Goal: Task Accomplishment & Management: Use online tool/utility

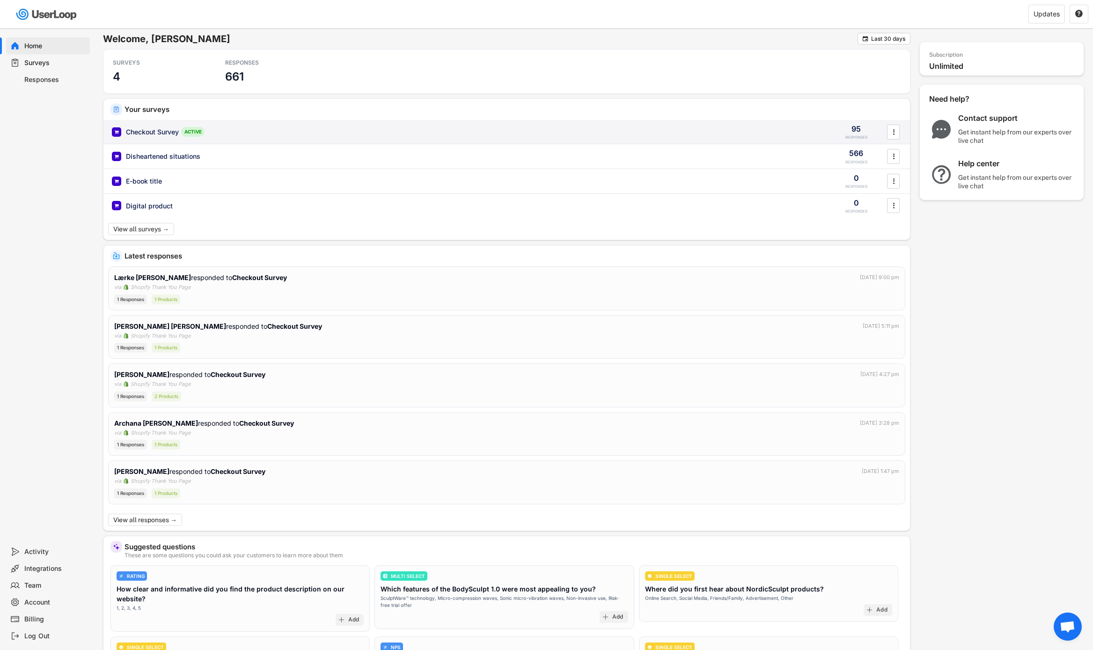
click at [275, 134] on div "Checkout Survey ACTIVE" at bounding box center [467, 132] width 711 height 10
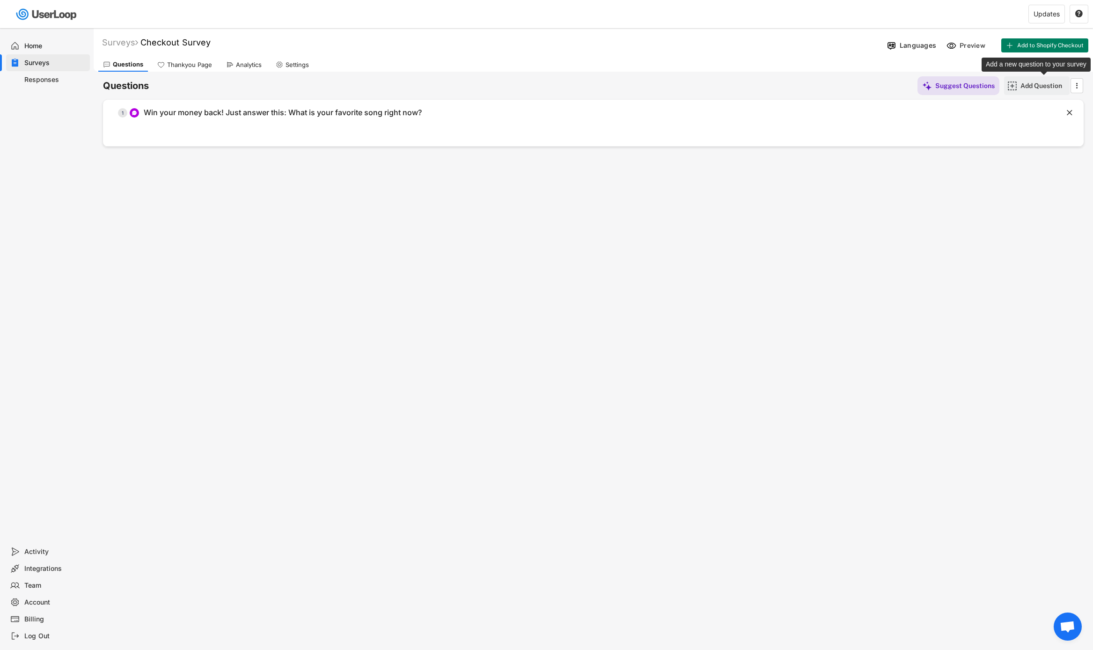
click at [1039, 87] on div "Add Question" at bounding box center [1044, 85] width 47 height 8
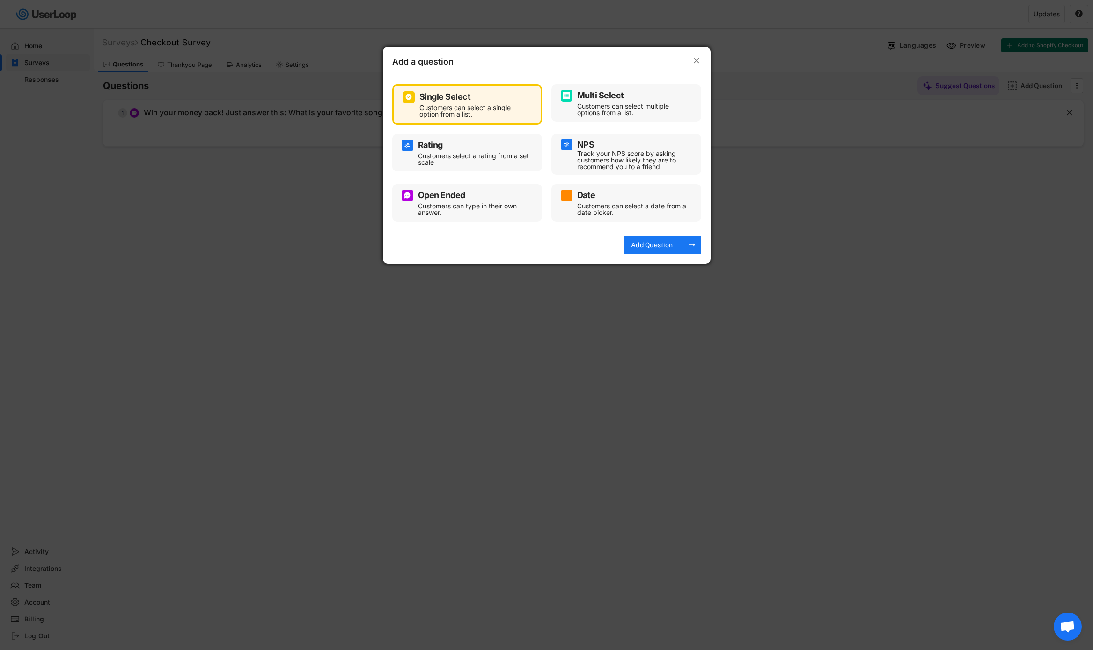
click at [465, 206] on div "Customers can type in their own answer." at bounding box center [474, 209] width 112 height 13
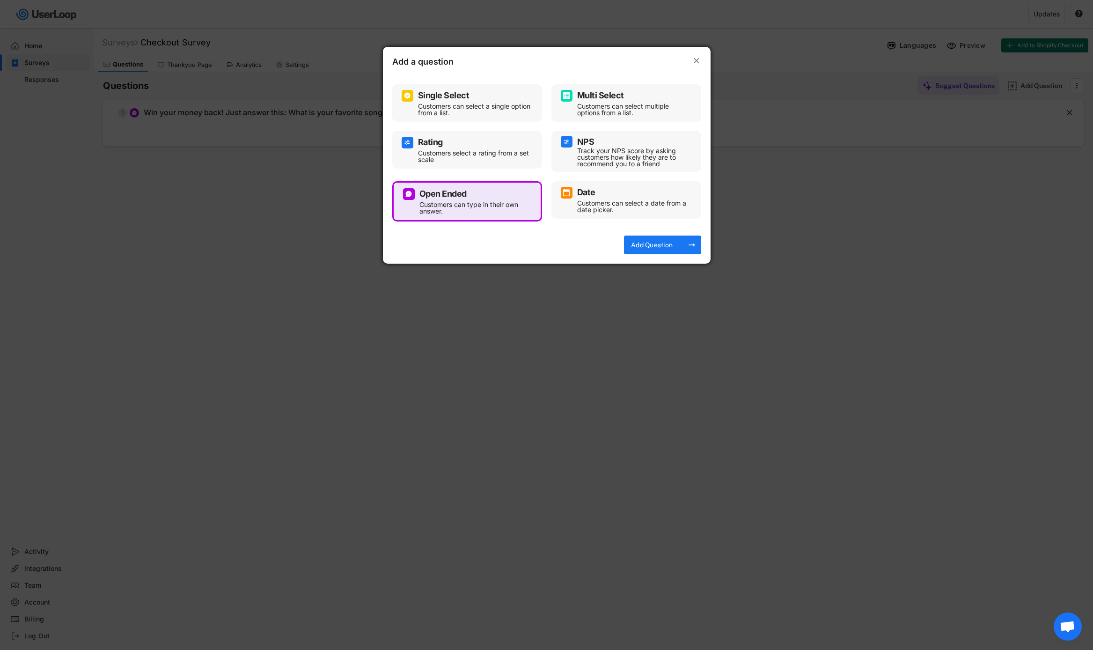
click at [613, 109] on div "Customers can select multiple options from a list." at bounding box center [633, 109] width 112 height 13
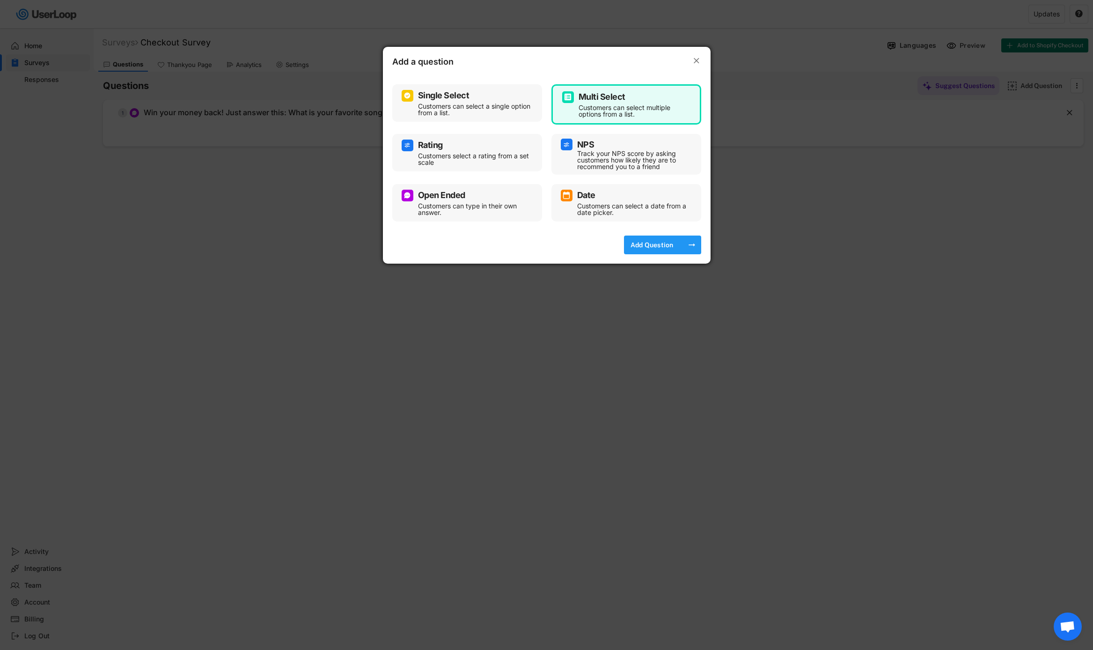
click at [646, 246] on div "Add Question" at bounding box center [652, 245] width 47 height 8
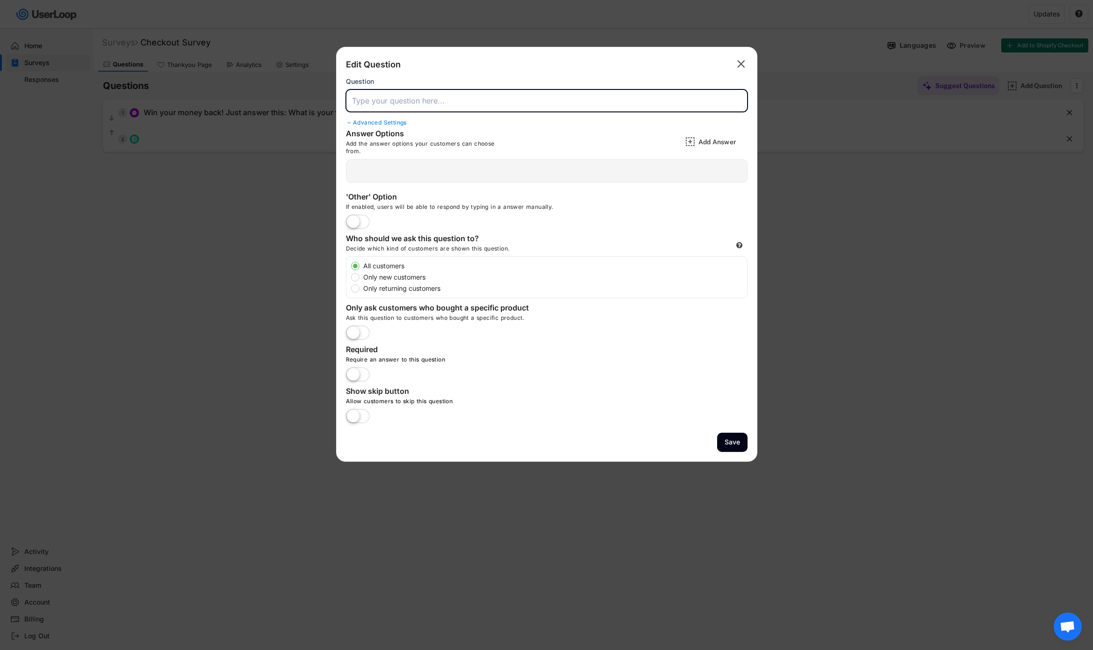
click at [495, 95] on input "input" at bounding box center [547, 100] width 402 height 22
type input "Double"
type input "@"
click at [458, 101] on input "input" at bounding box center [547, 100] width 402 height 22
click at [590, 104] on input "input" at bounding box center [547, 100] width 402 height 22
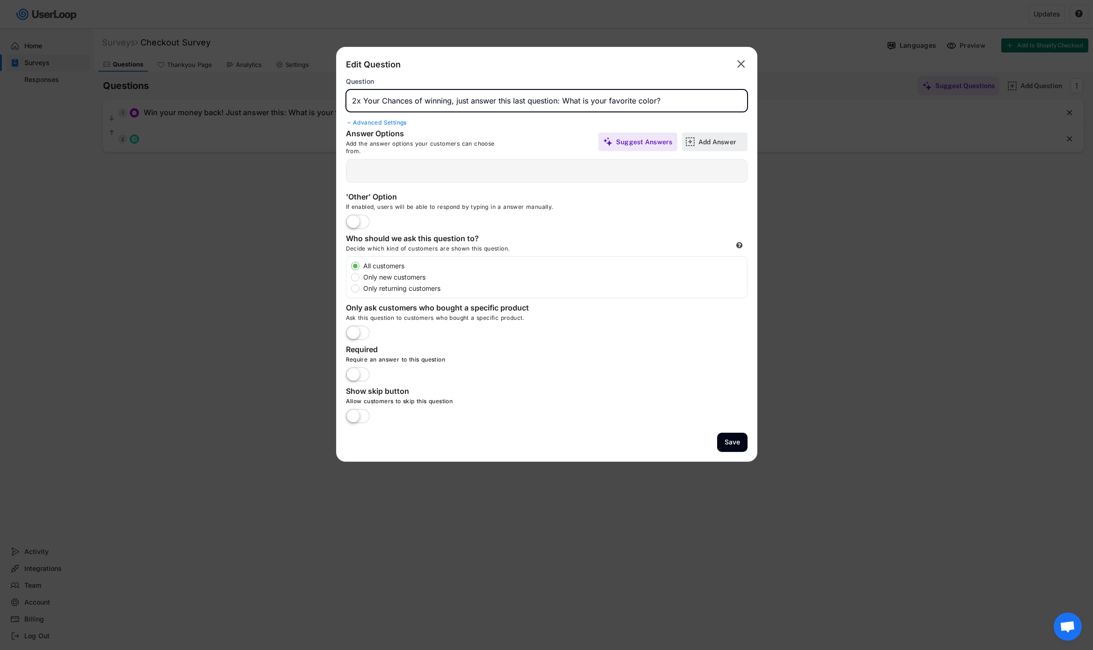
type input "2x Your Chances of winning, just answer this last question: What is your favori…"
click at [712, 139] on div "Add Answer" at bounding box center [721, 142] width 47 height 8
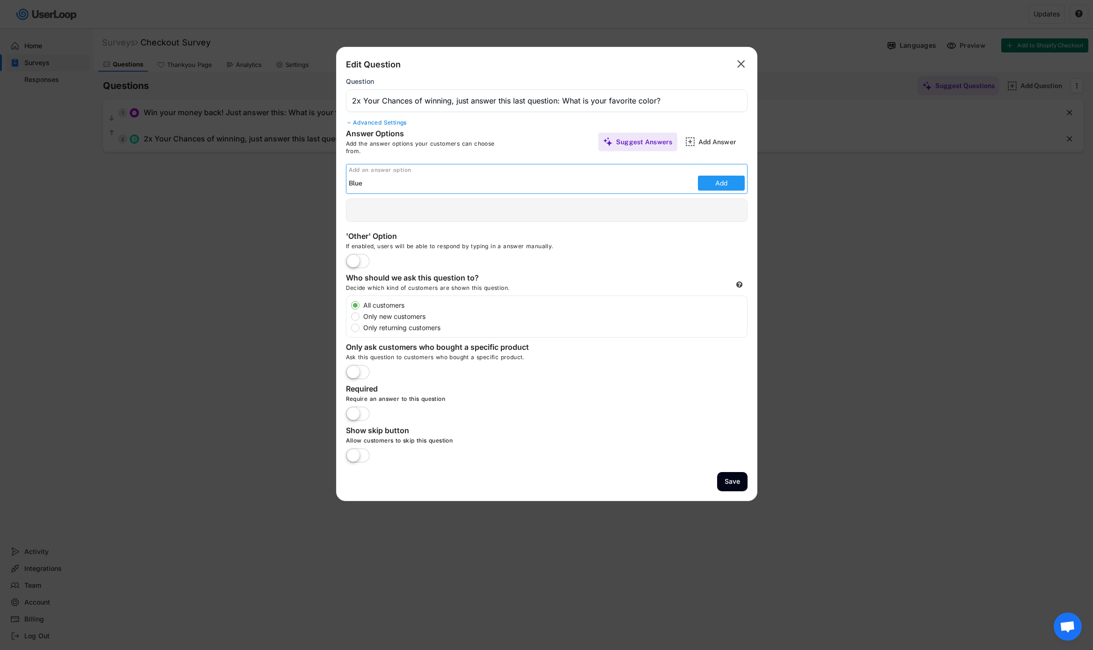
type input "Blue"
click at [729, 187] on button "Add" at bounding box center [721, 183] width 47 height 15
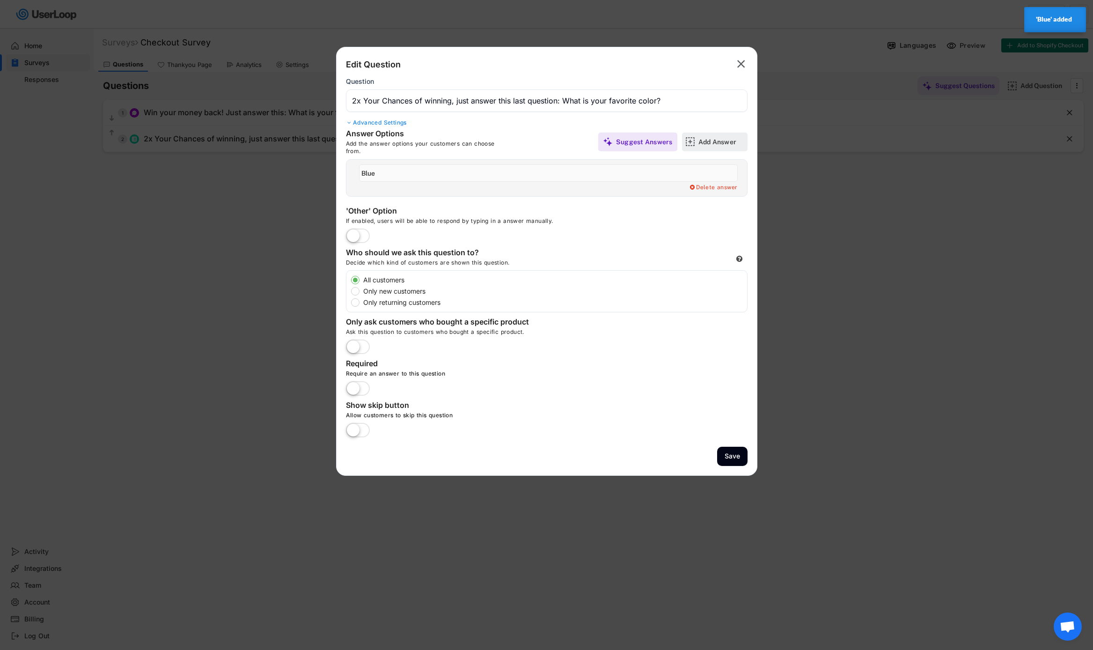
click at [707, 148] on div "Add Answer" at bounding box center [721, 141] width 47 height 19
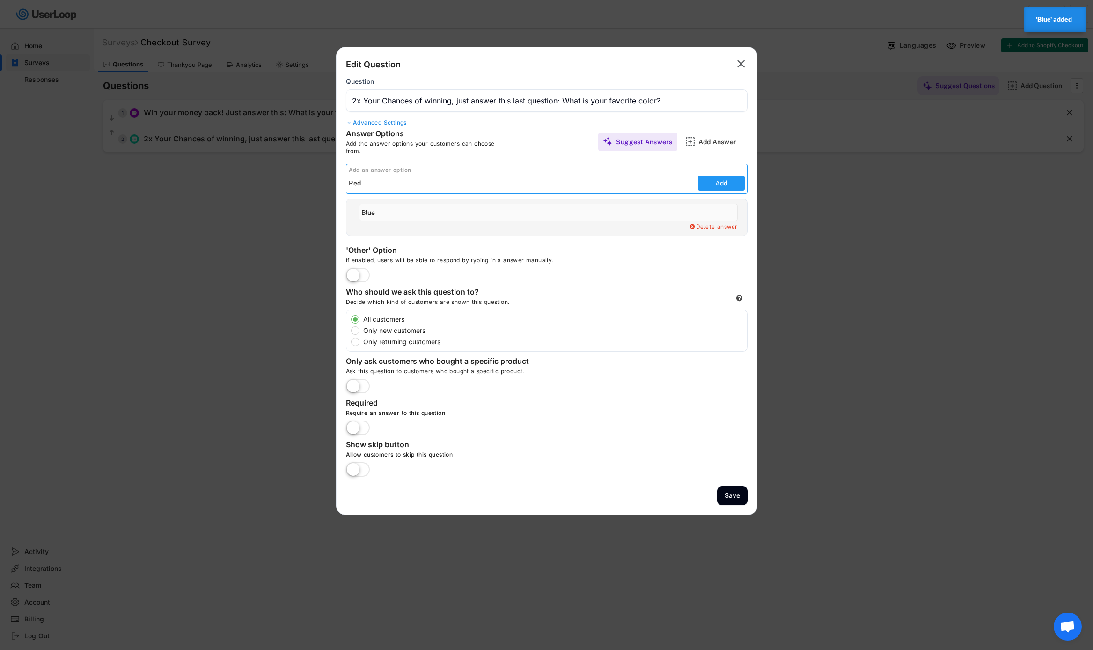
type input "Red"
click at [726, 182] on button "Add" at bounding box center [721, 183] width 47 height 15
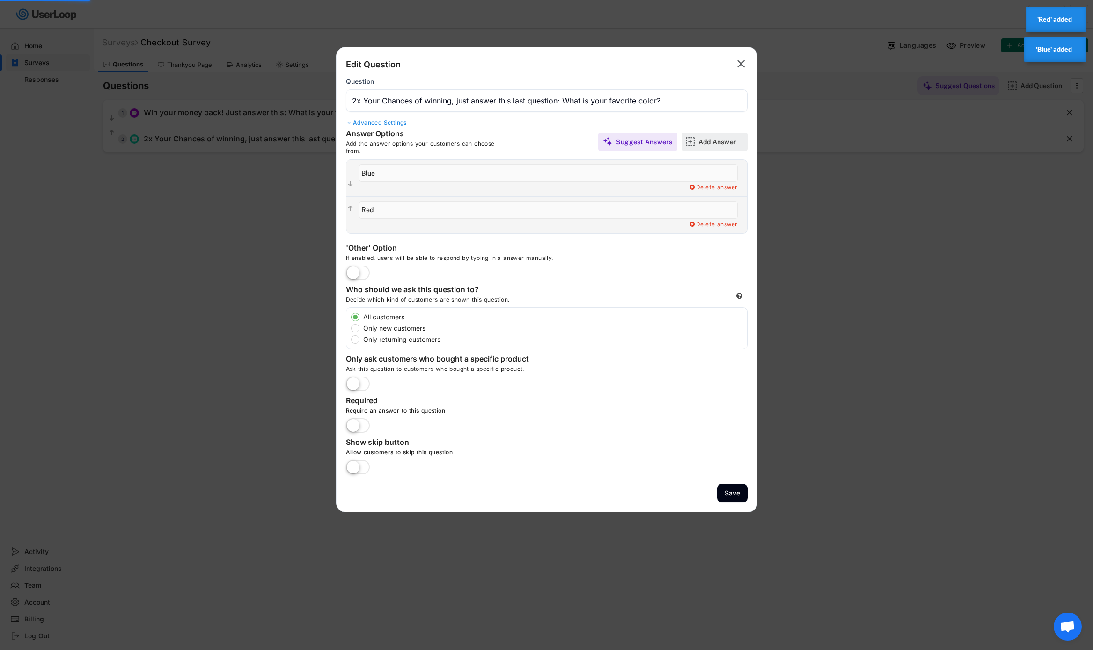
click at [707, 149] on div "Add Answer" at bounding box center [721, 141] width 47 height 19
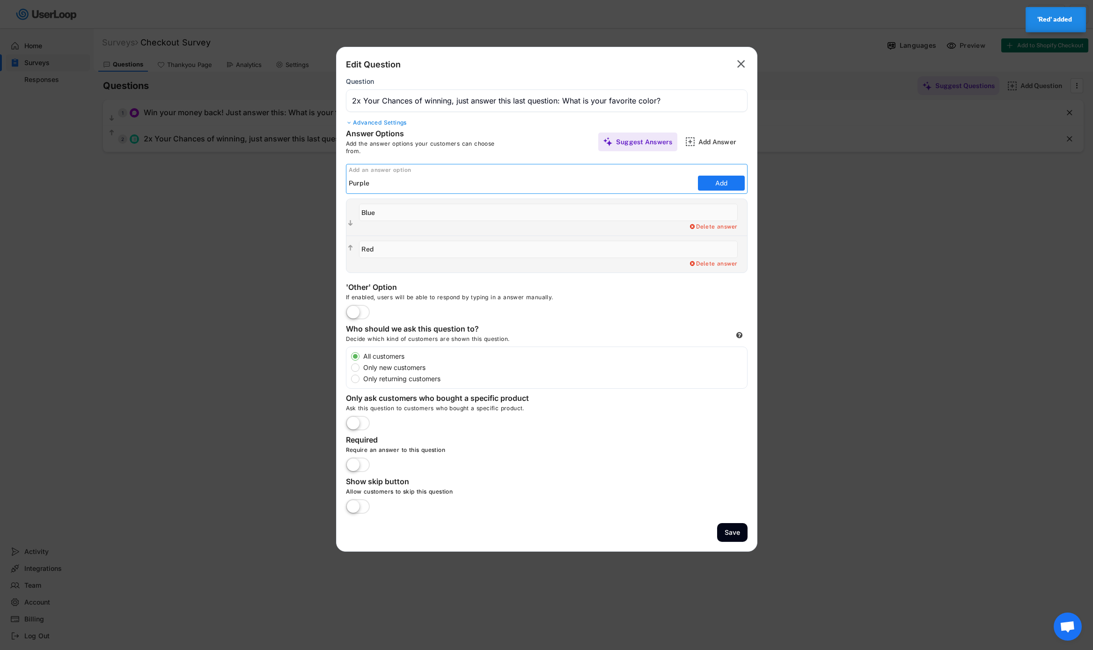
type input "Purple"
click at [710, 186] on button "Add" at bounding box center [721, 183] width 47 height 15
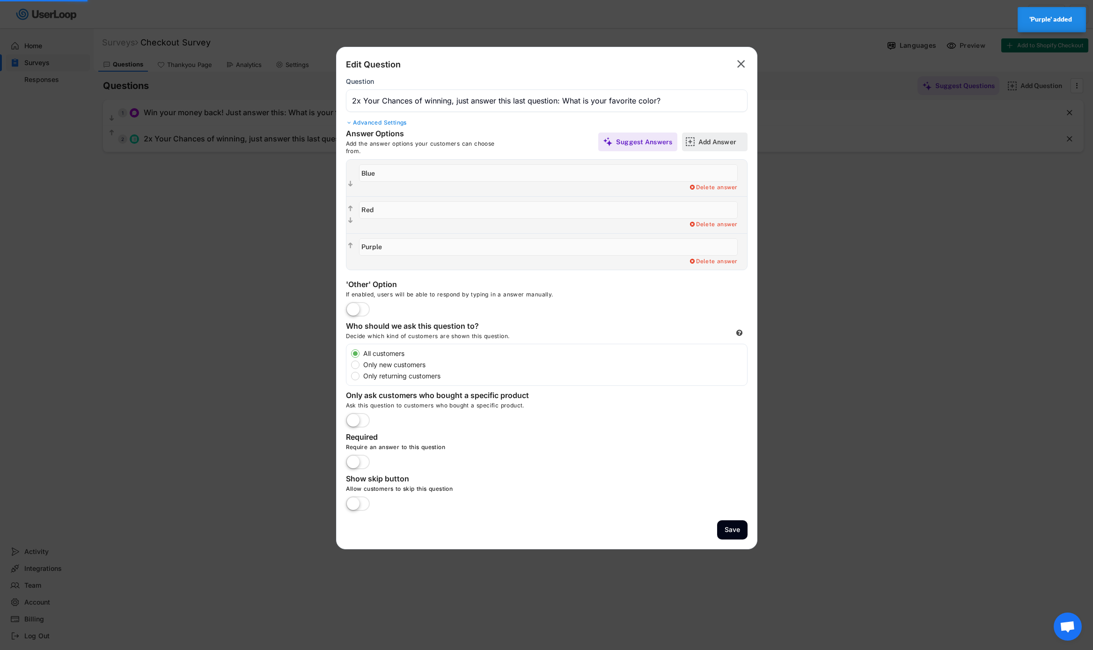
click at [713, 144] on div "Add Answer" at bounding box center [721, 142] width 47 height 8
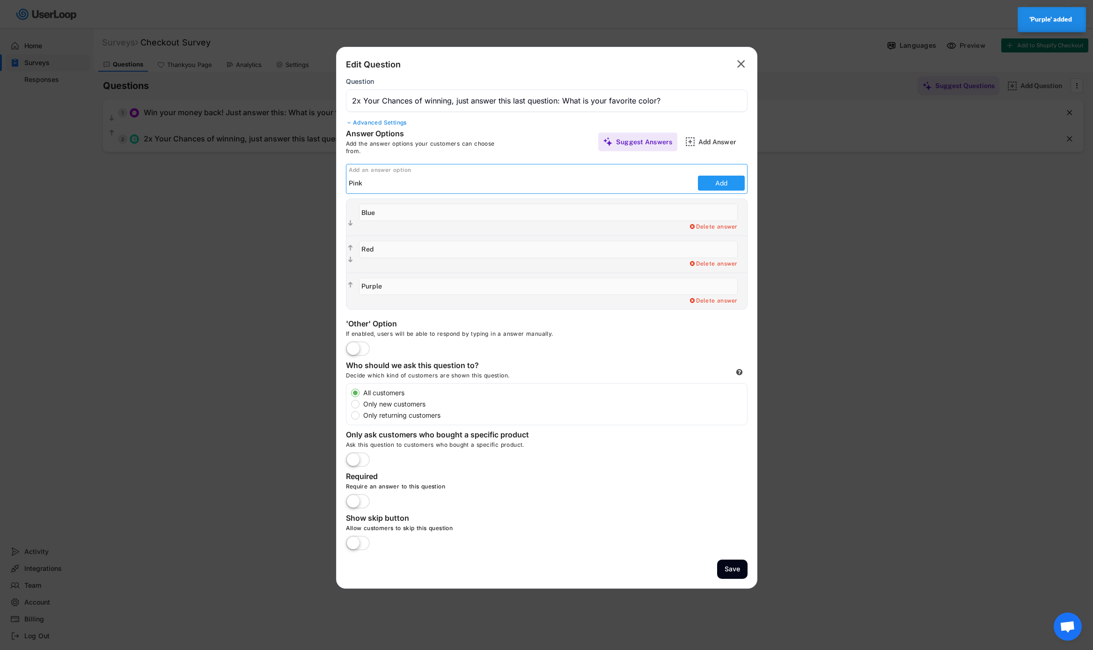
type input "Pink"
click at [723, 177] on button "Add" at bounding box center [721, 183] width 47 height 15
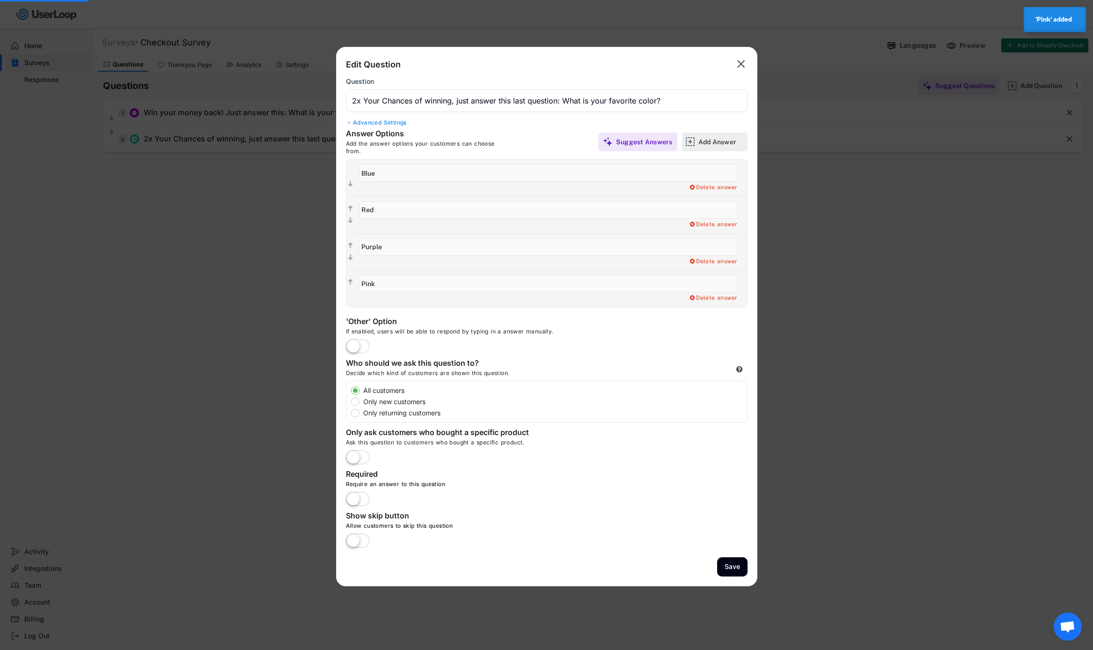
click at [712, 145] on div "Add Answer" at bounding box center [721, 142] width 47 height 8
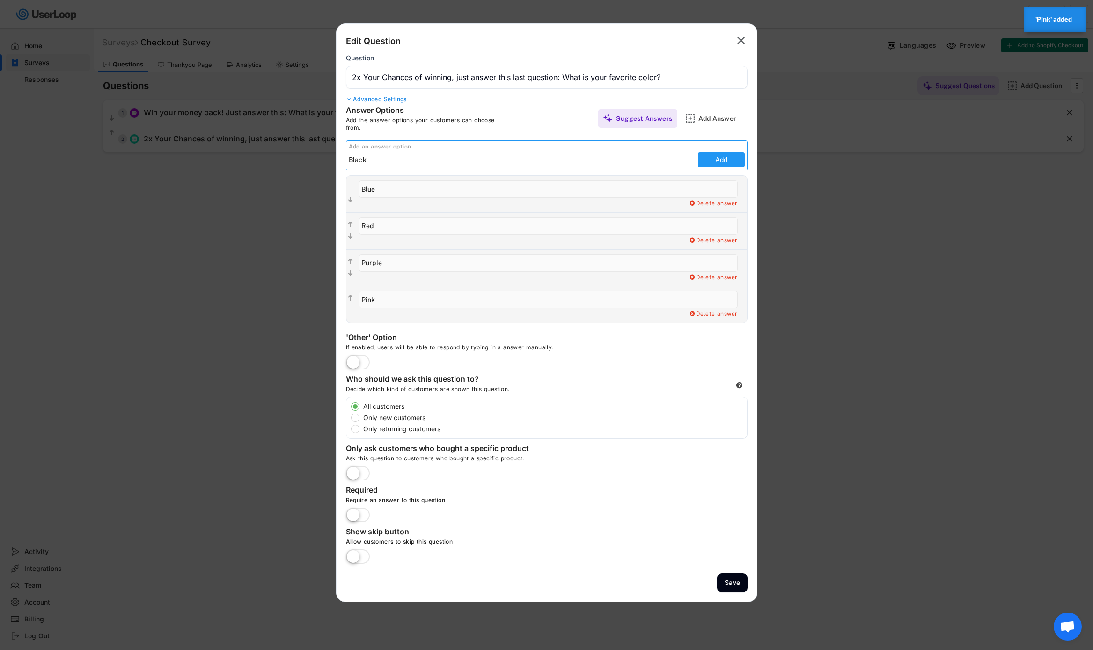
type input "Black"
click at [712, 162] on button "Add" at bounding box center [721, 159] width 47 height 15
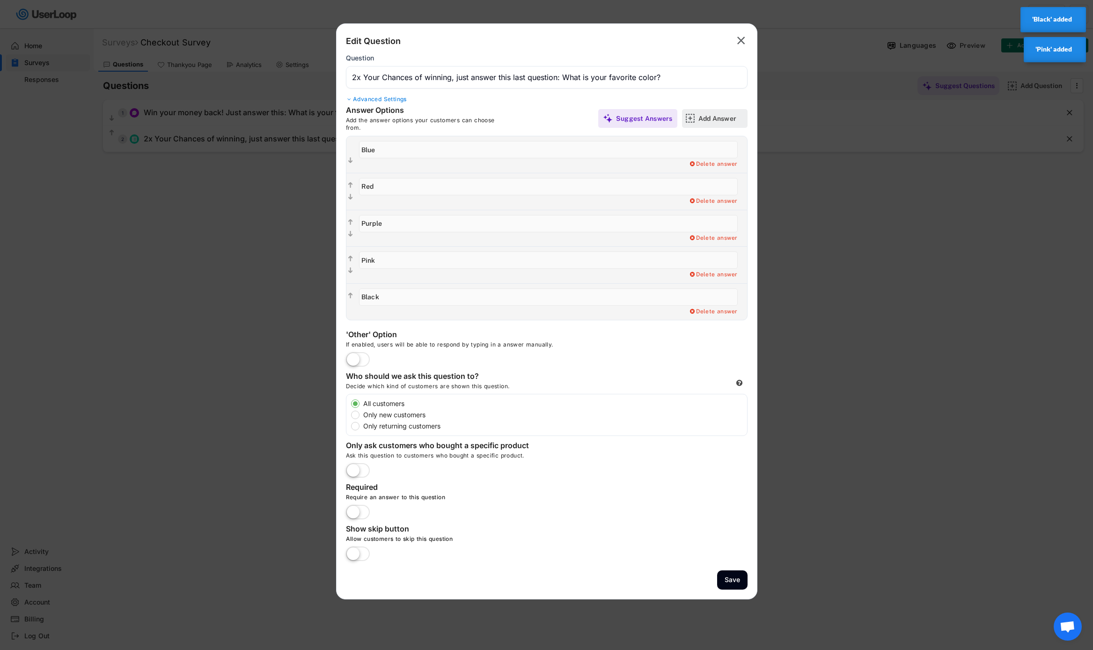
click at [714, 124] on div "Add Answer" at bounding box center [721, 118] width 47 height 19
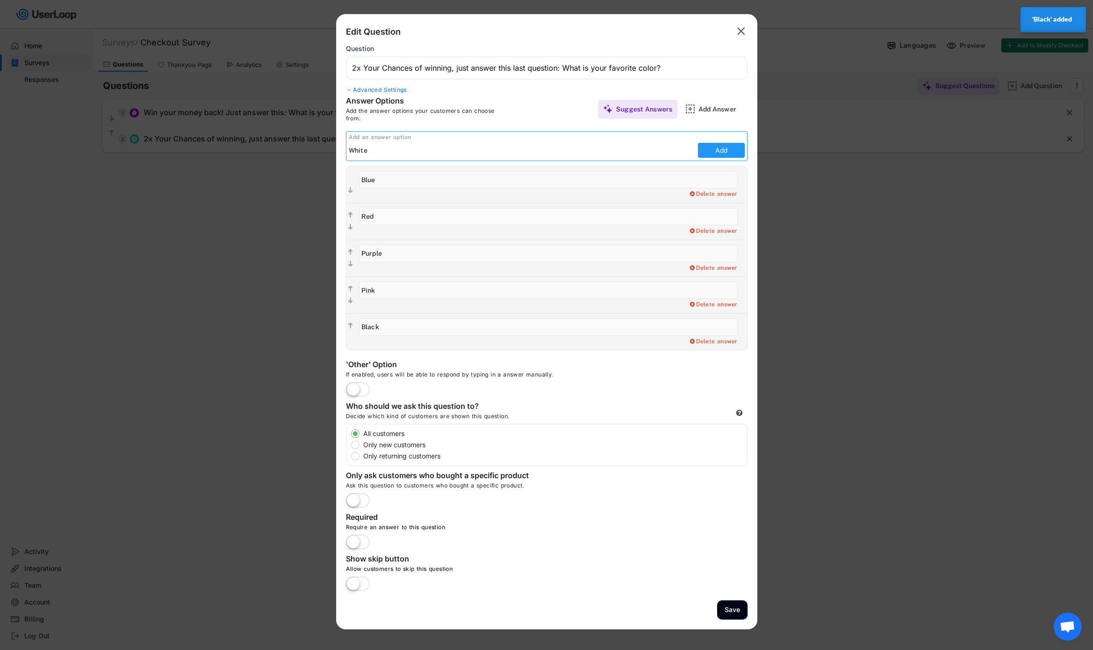
type input "White"
click at [729, 150] on button "Add" at bounding box center [721, 150] width 47 height 15
click at [711, 155] on button "Add" at bounding box center [721, 150] width 47 height 15
click at [608, 140] on div "Add an answer option" at bounding box center [548, 137] width 398 height 7
click at [608, 147] on input "input" at bounding box center [522, 150] width 347 height 14
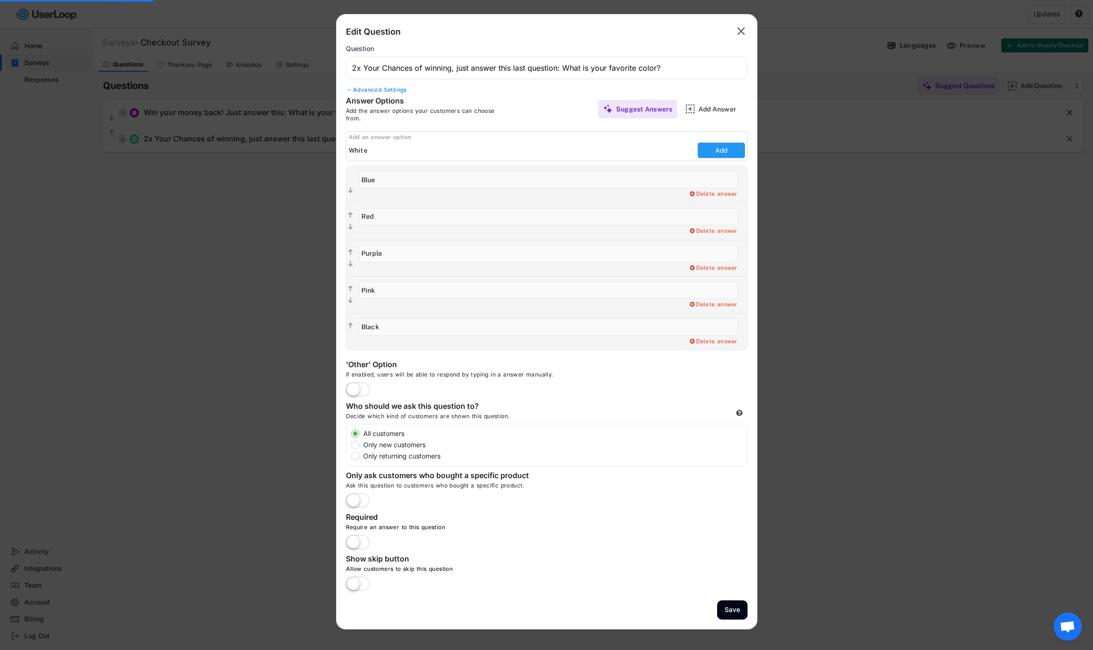
click at [722, 149] on button "Add" at bounding box center [721, 150] width 47 height 15
click at [713, 148] on button "Add" at bounding box center [721, 150] width 47 height 15
click at [579, 57] on input "input" at bounding box center [547, 68] width 402 height 22
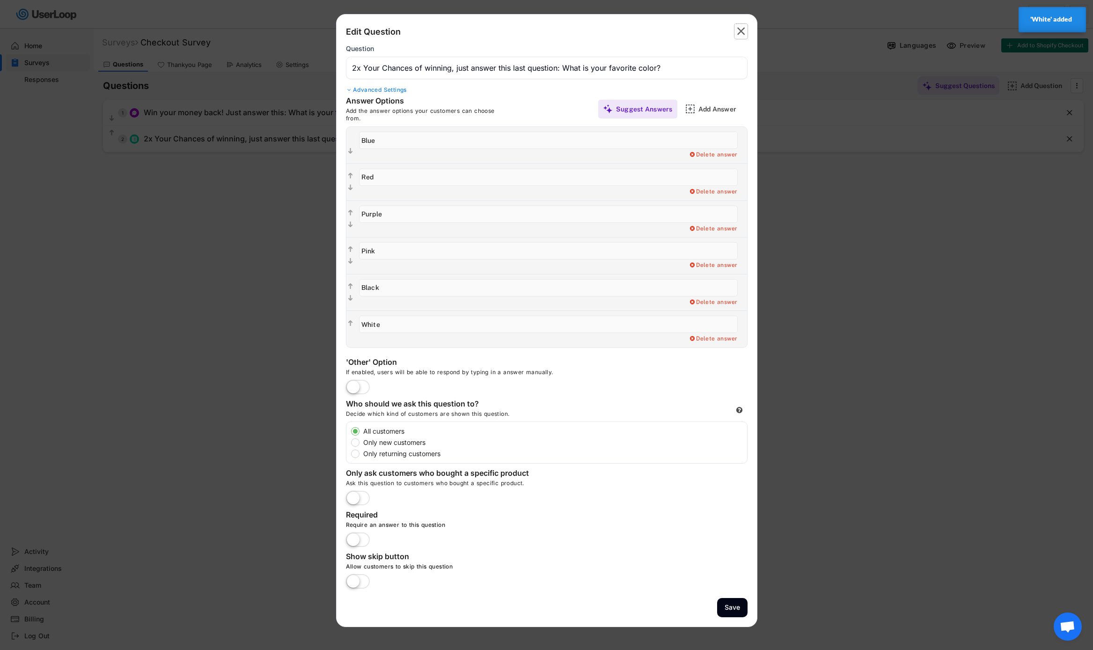
click at [738, 29] on text "" at bounding box center [741, 31] width 8 height 14
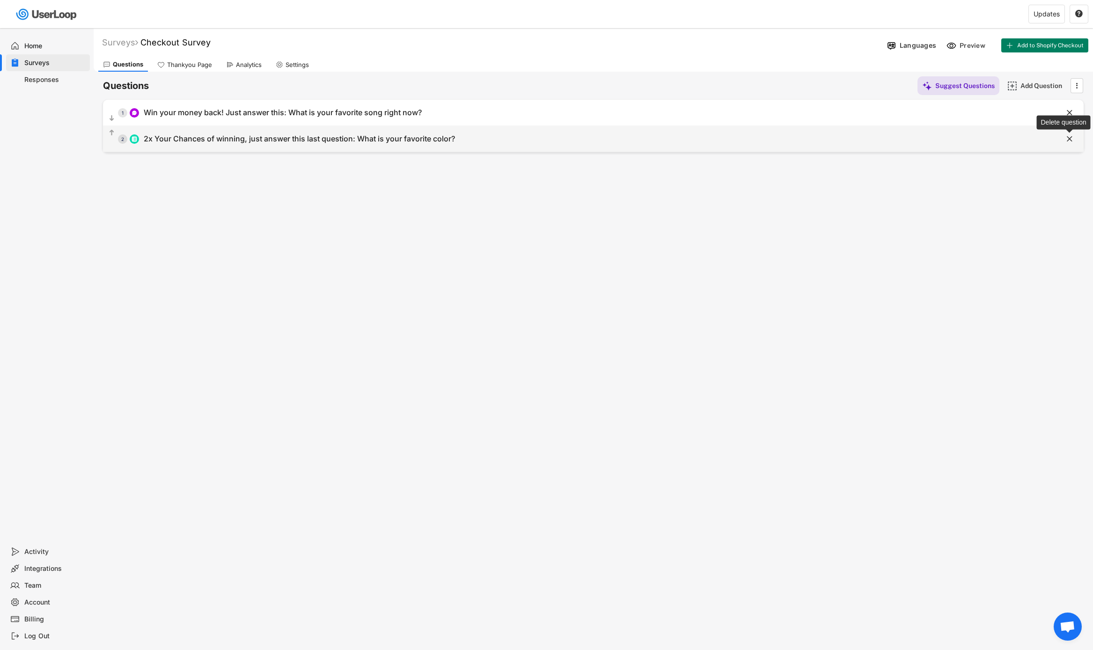
click at [1067, 140] on text "" at bounding box center [1070, 139] width 6 height 10
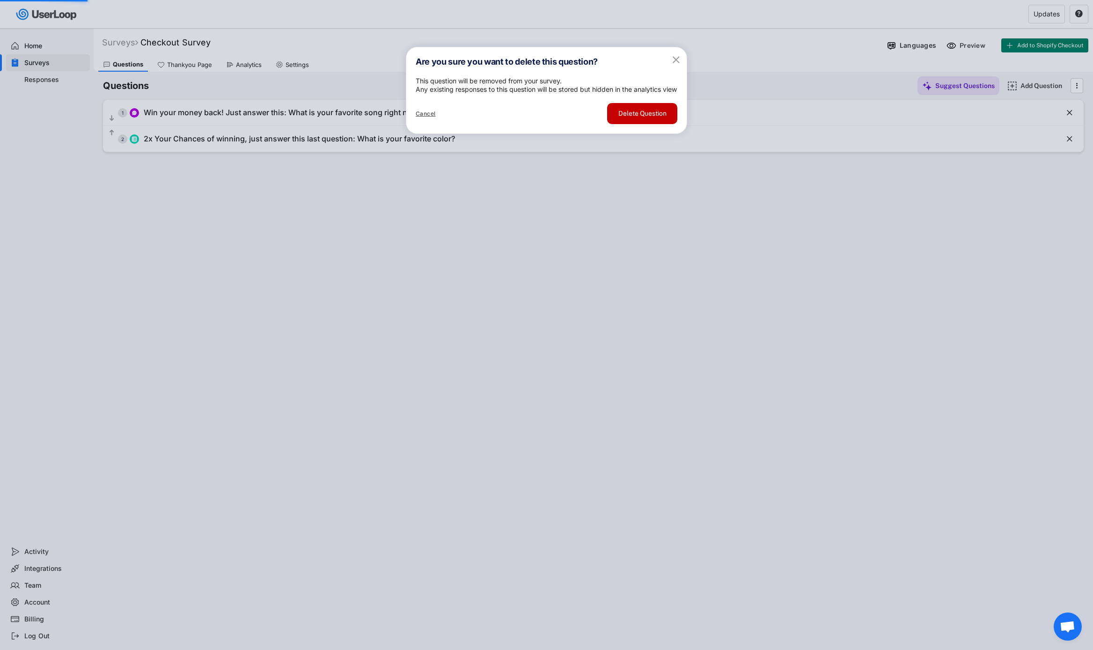
click at [651, 124] on button "Delete Question" at bounding box center [642, 113] width 70 height 21
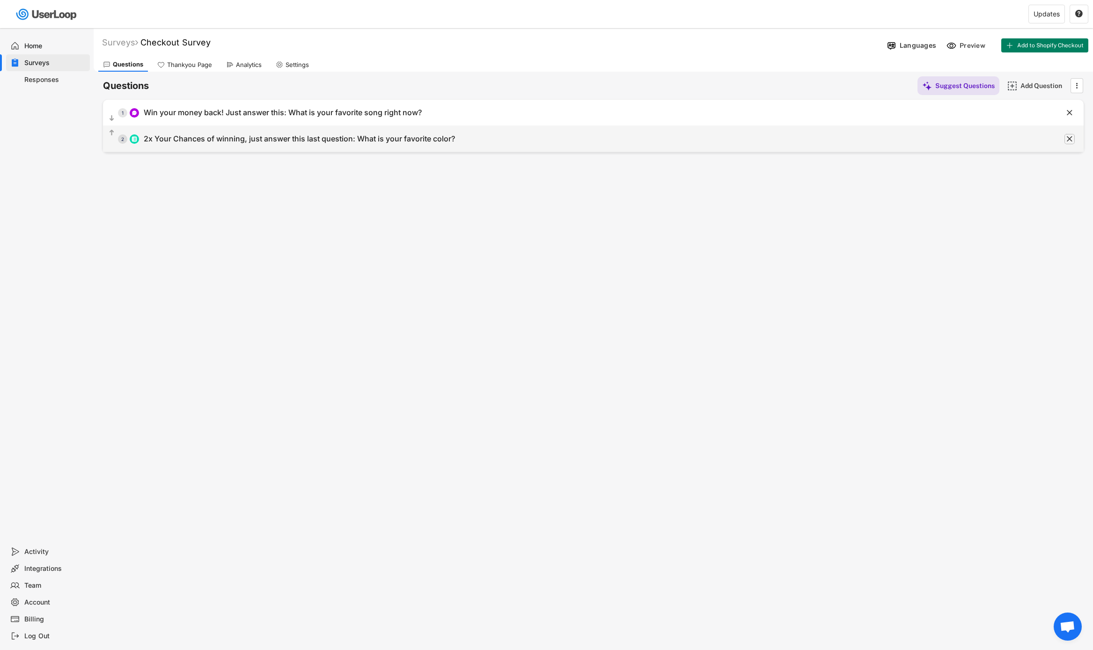
click at [1072, 138] on text "" at bounding box center [1070, 139] width 6 height 10
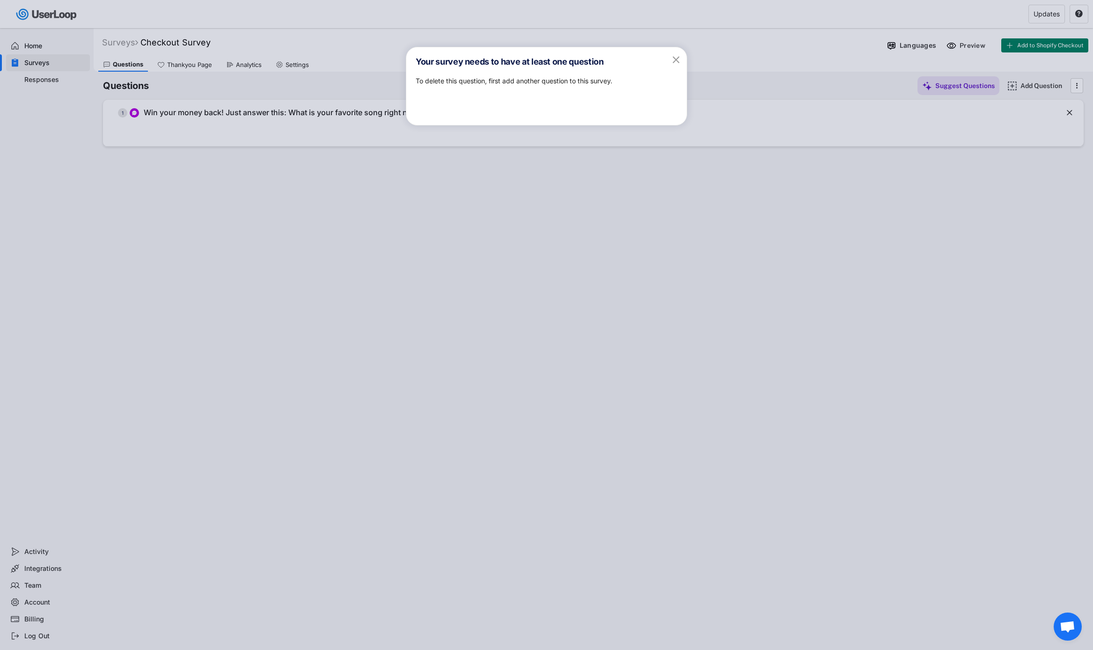
click at [654, 162] on div at bounding box center [546, 325] width 1093 height 650
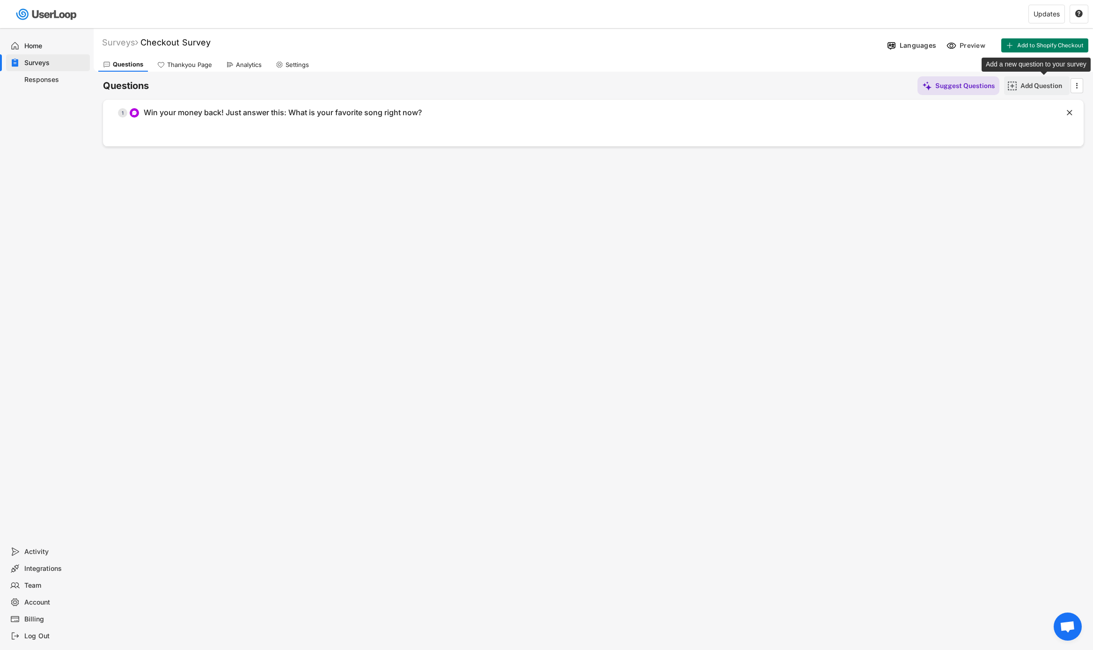
click at [1042, 85] on div "Add Question" at bounding box center [1044, 85] width 47 height 8
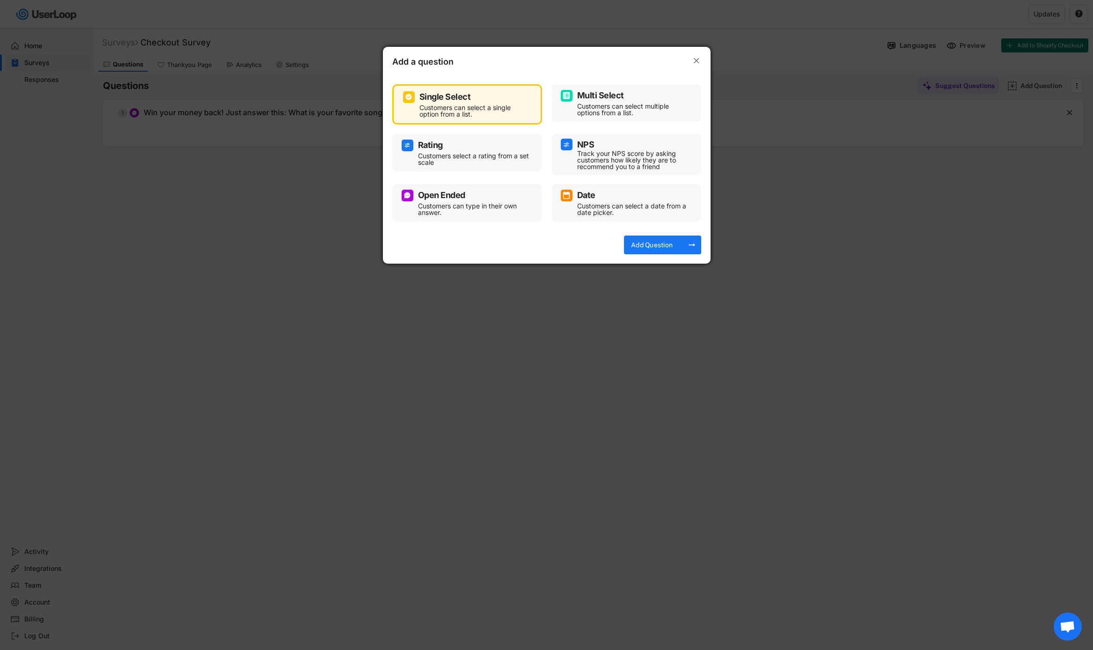
click at [476, 199] on div "Open Ended" at bounding box center [467, 196] width 131 height 12
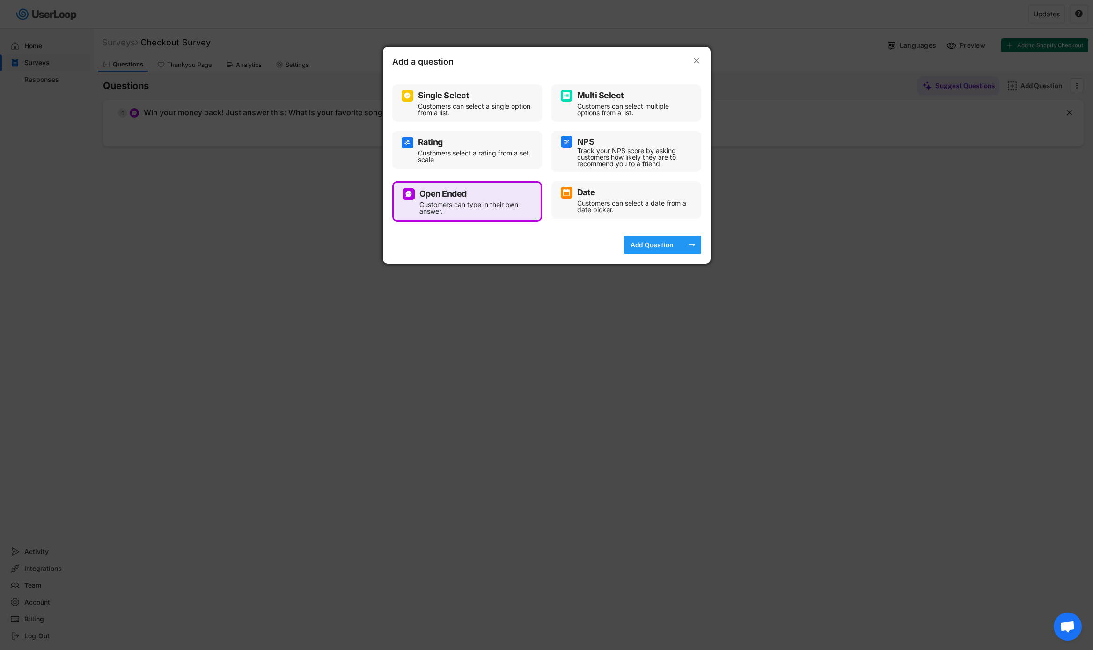
click at [652, 248] on div "Add Question" at bounding box center [652, 245] width 47 height 8
click at [656, 237] on div "Add Question" at bounding box center [652, 244] width 47 height 19
click at [676, 239] on div "Add Question arrow_right_alt" at bounding box center [662, 244] width 77 height 19
click at [642, 247] on div "Add Question" at bounding box center [652, 245] width 47 height 8
click at [544, 241] on div "Add a question  Single Select Customers can select a single option from a list…" at bounding box center [547, 155] width 328 height 217
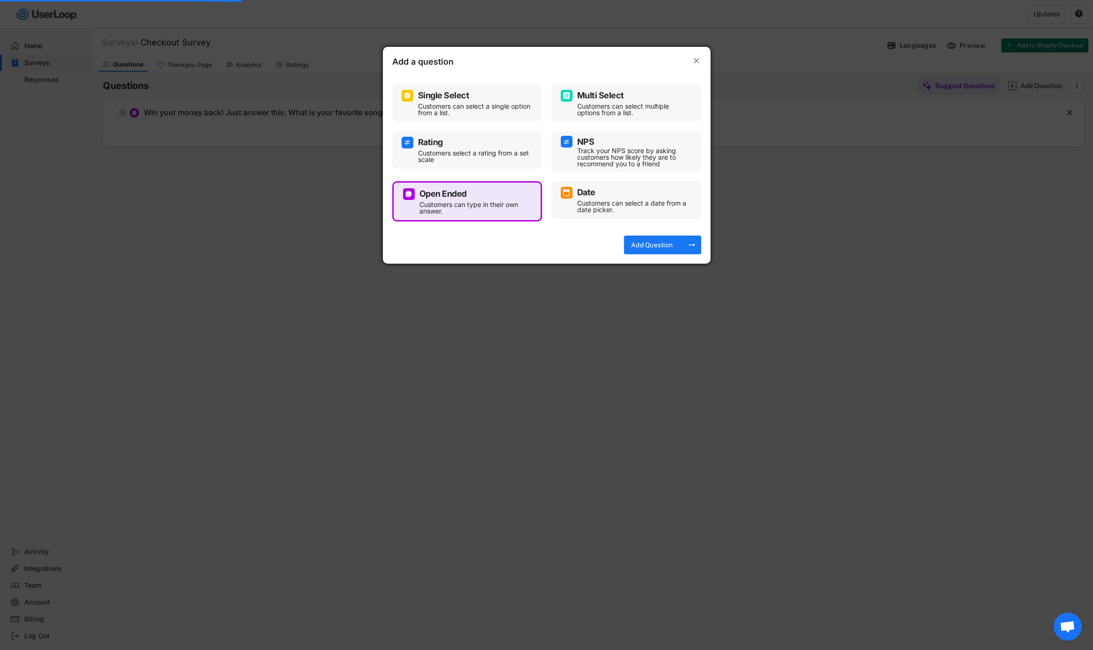
click at [487, 165] on div "Rating Customers select a rating from a set scale" at bounding box center [467, 149] width 150 height 37
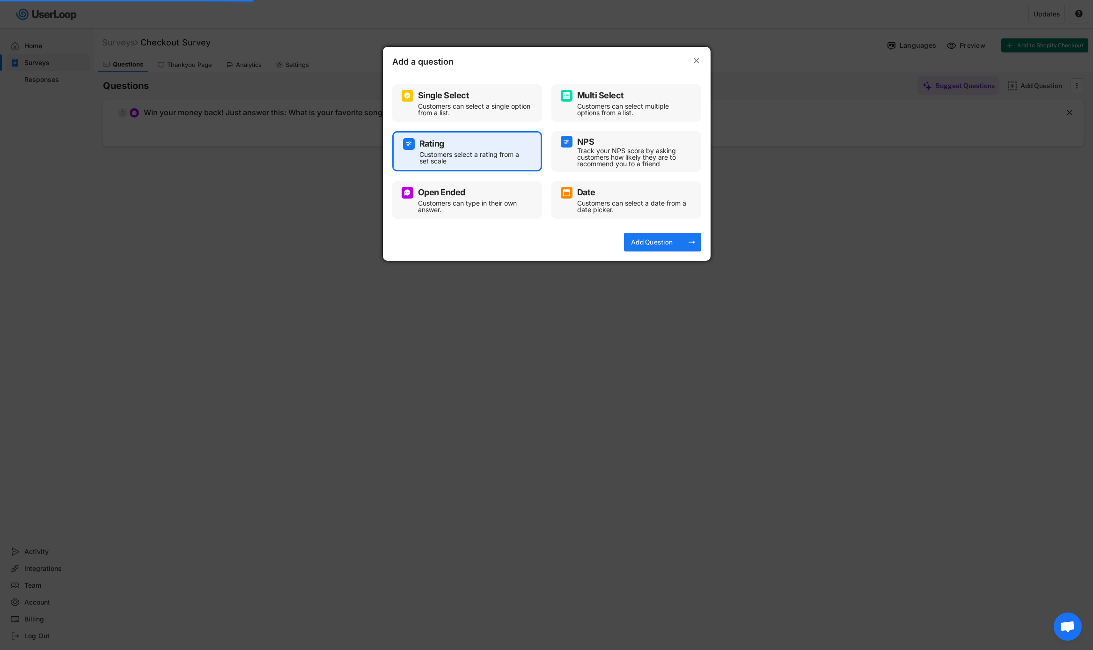
click at [488, 184] on div "Open Ended Customers can type in their own answer." at bounding box center [467, 199] width 150 height 37
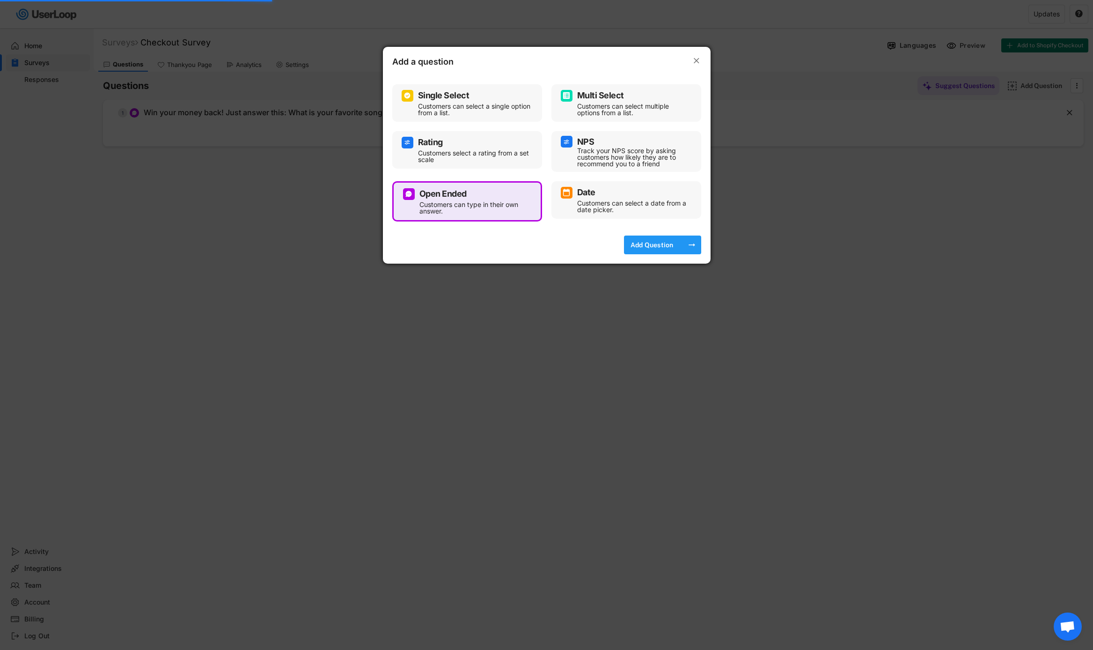
click at [660, 238] on div "Add Question" at bounding box center [652, 244] width 47 height 19
click at [700, 59] on icon "" at bounding box center [696, 60] width 9 height 9
